Goal: Task Accomplishment & Management: Manage account settings

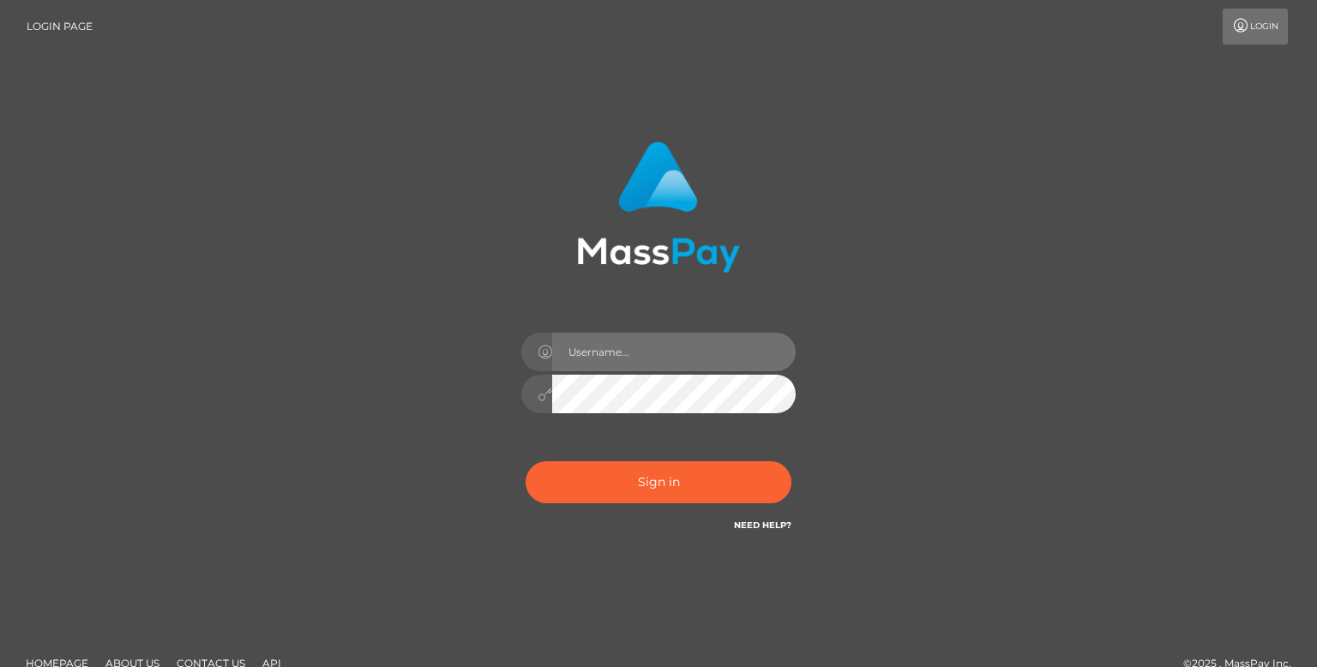
click at [726, 359] on input "text" at bounding box center [674, 352] width 244 height 39
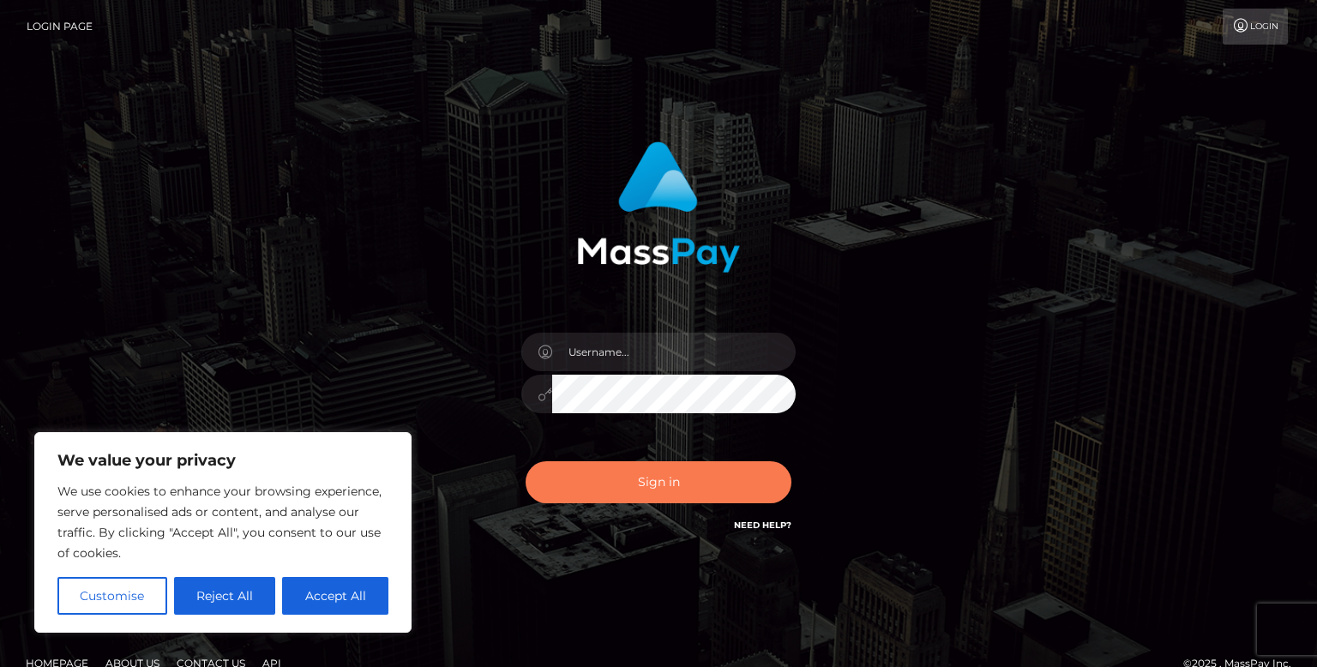
click at [587, 473] on button "Sign in" at bounding box center [659, 482] width 266 height 42
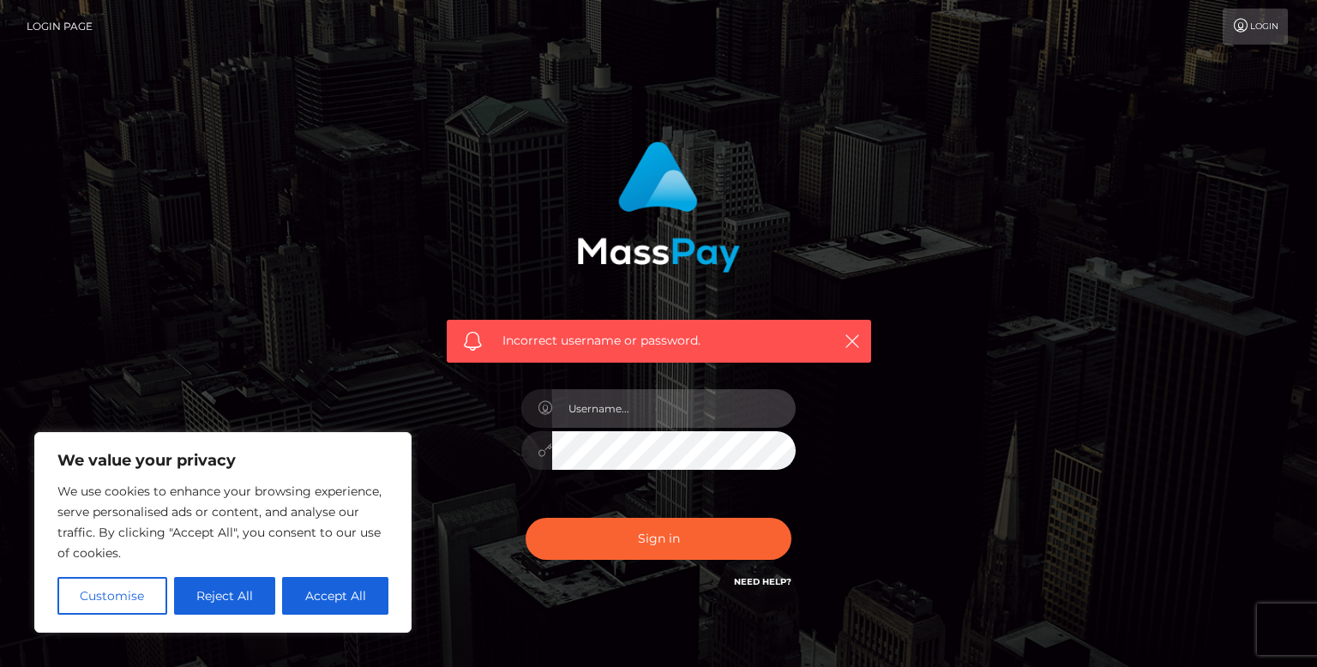
click at [636, 413] on input "text" at bounding box center [674, 408] width 244 height 39
type input "[EMAIL_ADDRESS][DOMAIN_NAME]"
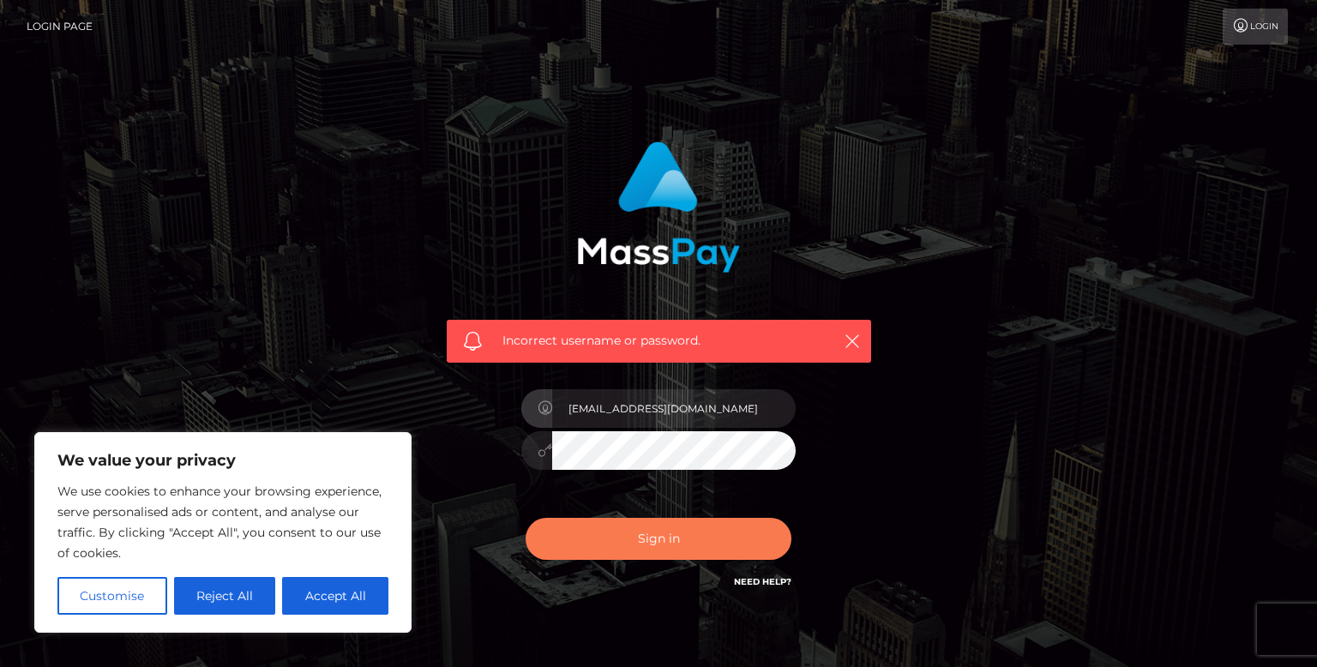
click at [667, 529] on button "Sign in" at bounding box center [659, 539] width 266 height 42
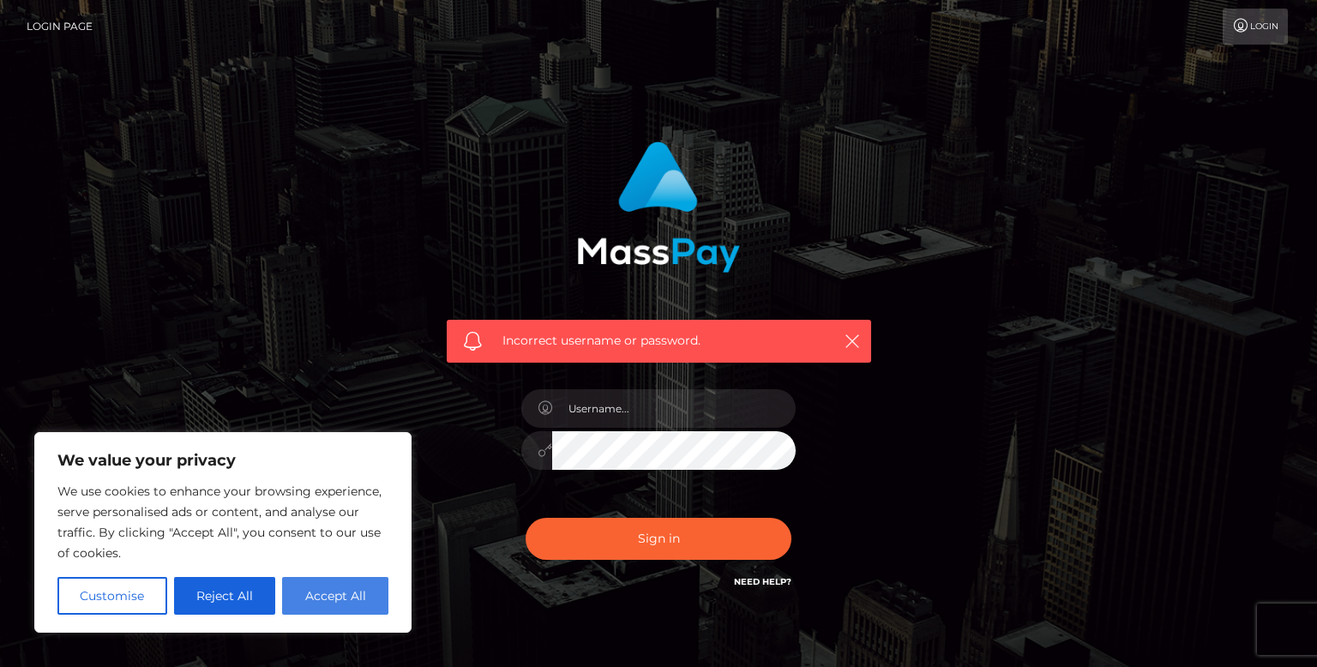
click at [323, 603] on button "Accept All" at bounding box center [335, 596] width 106 height 38
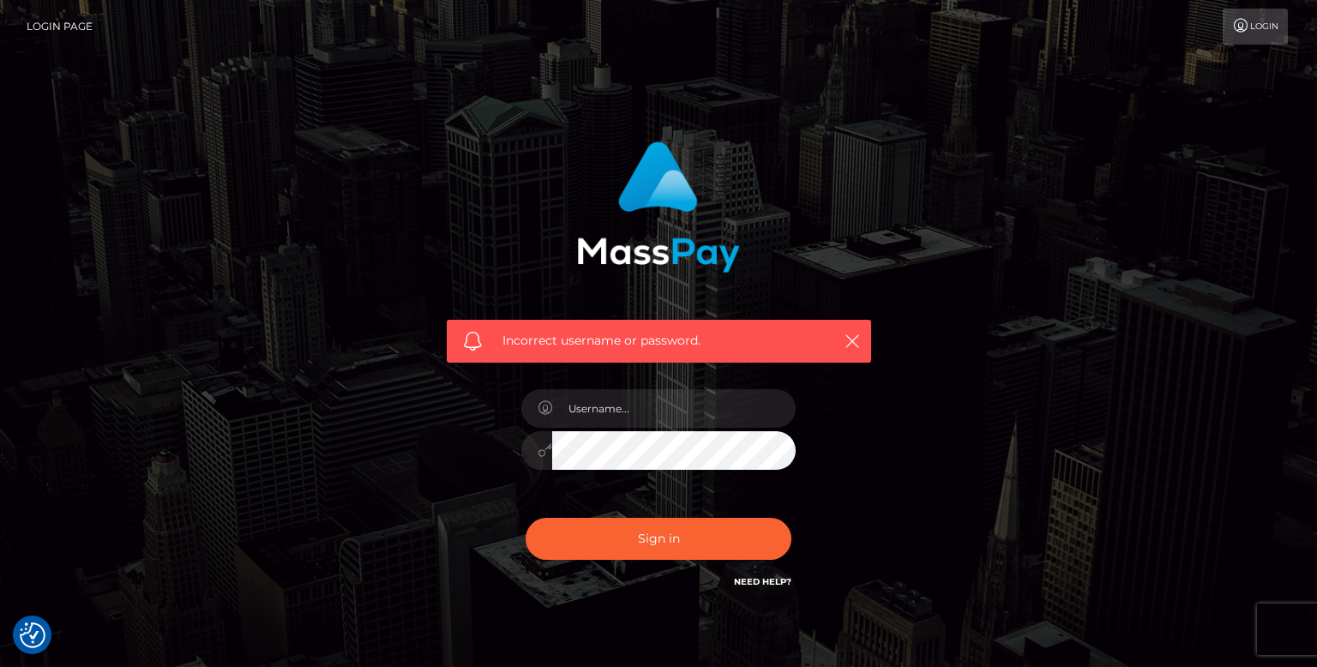
checkbox input "true"
click at [659, 403] on input "text" at bounding box center [674, 408] width 244 height 39
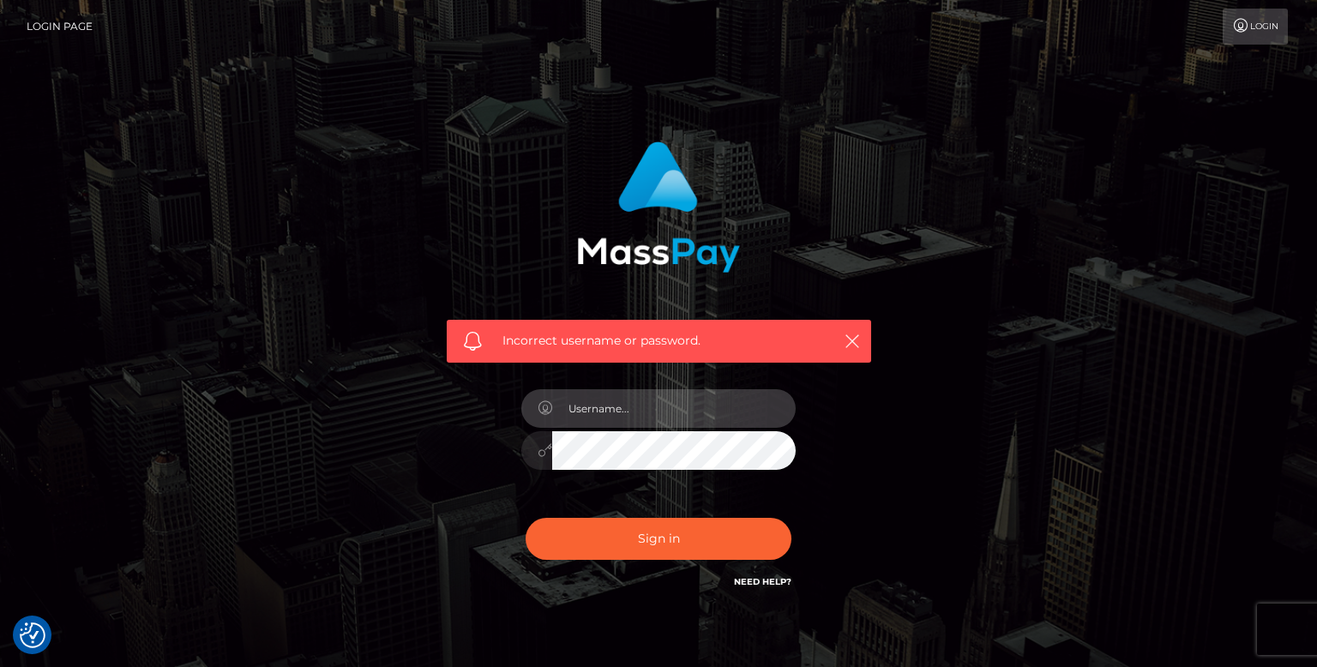
type input "YW1iZXJrZXkuMTc5MEB5YWhvby5jb20="
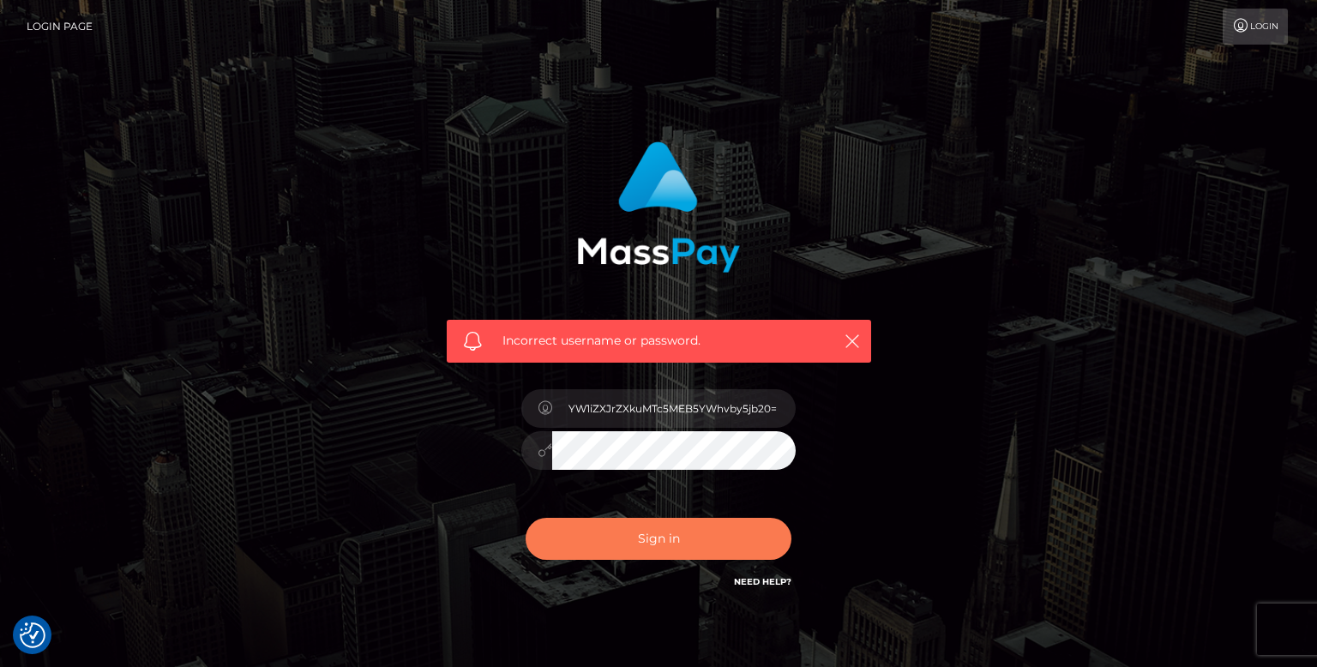
click at [675, 544] on button "Sign in" at bounding box center [659, 539] width 266 height 42
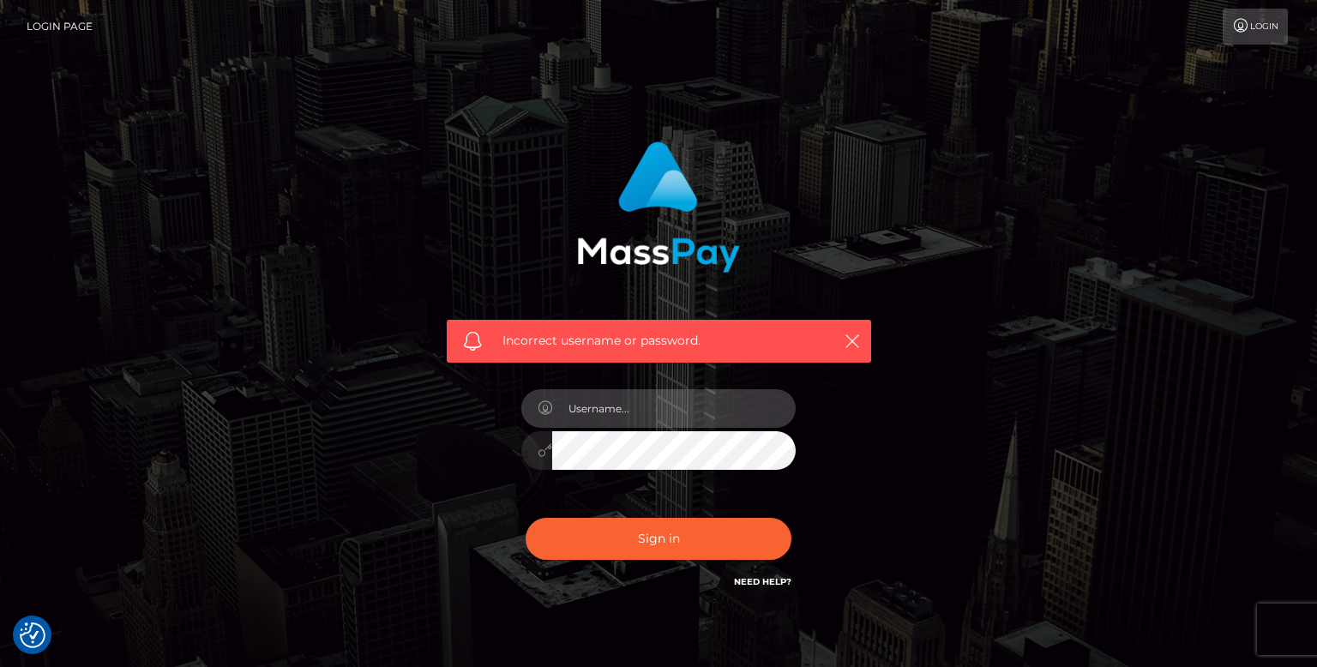
click at [686, 399] on input "text" at bounding box center [674, 408] width 244 height 39
type input "[EMAIL_ADDRESS][DOMAIN_NAME]"
click at [1179, 429] on div "Incorrect username or password. amberkey.1790@yahoo.com" at bounding box center [658, 375] width 1317 height 750
click at [760, 576] on link "Need Help?" at bounding box center [762, 581] width 57 height 11
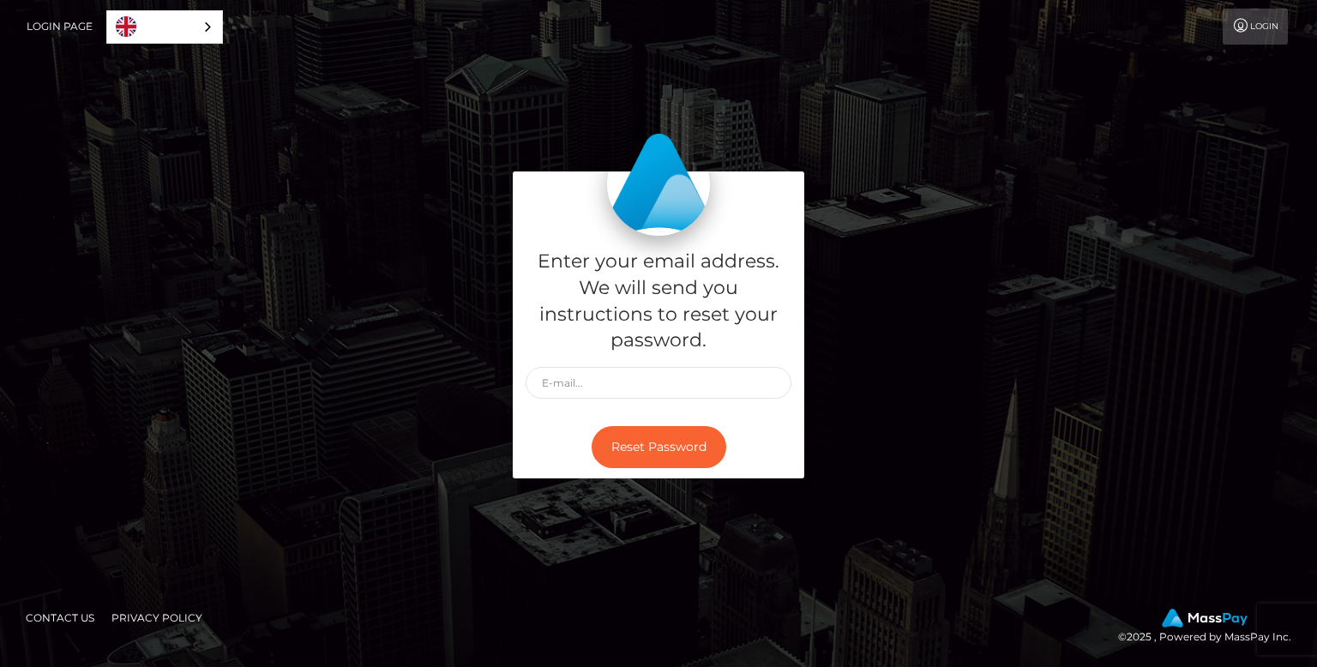
click at [449, 274] on div "Enter your email address. We will send you instructions to reset your password.…" at bounding box center [659, 334] width 978 height 324
click at [625, 376] on input "text" at bounding box center [659, 383] width 266 height 32
type input "[EMAIL_ADDRESS][DOMAIN_NAME]"
click at [681, 444] on button "Reset Password" at bounding box center [659, 447] width 135 height 42
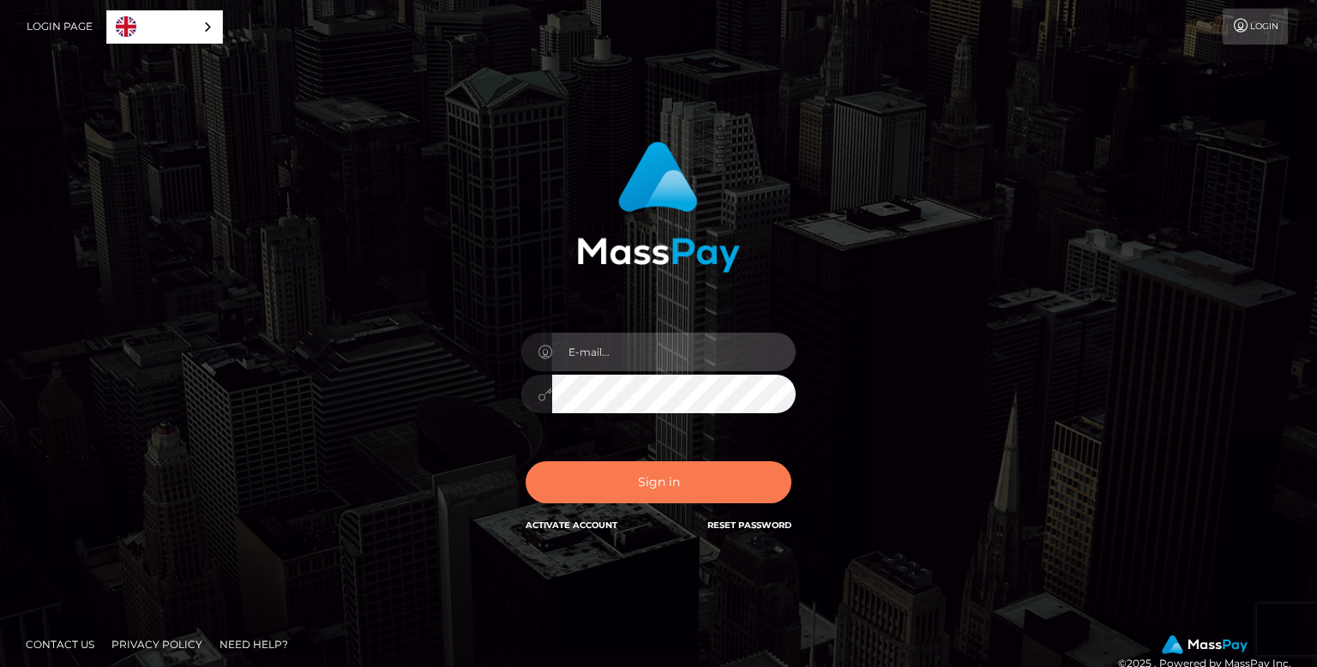
type input "[EMAIL_ADDRESS][DOMAIN_NAME]"
click at [677, 489] on button "Sign in" at bounding box center [659, 482] width 266 height 42
